Goal: Information Seeking & Learning: Find specific fact

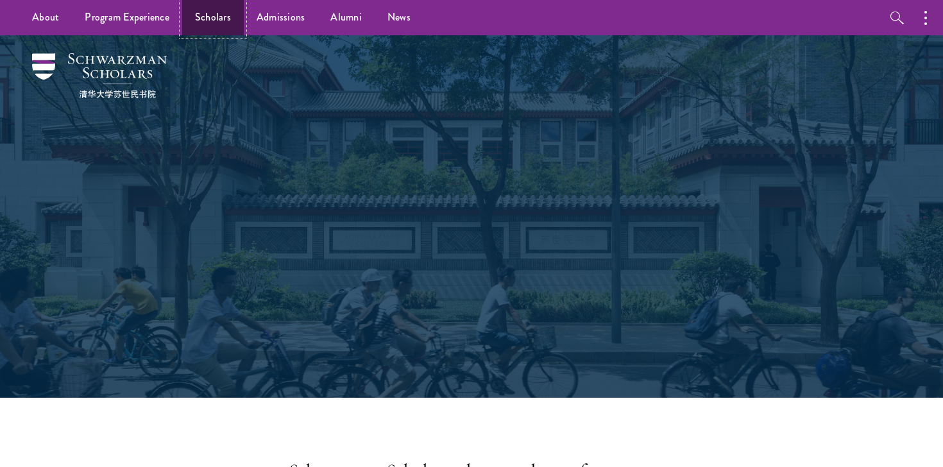
click at [205, 21] on link "Scholars" at bounding box center [213, 17] width 62 height 35
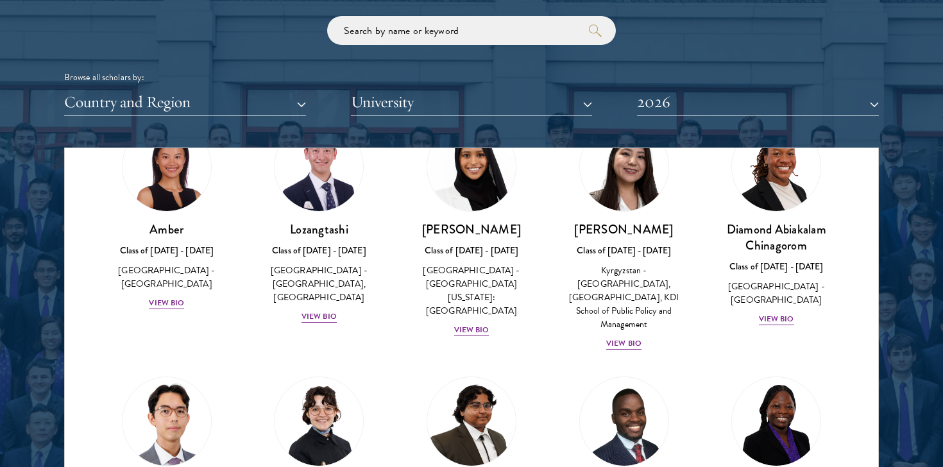
scroll to position [16, 0]
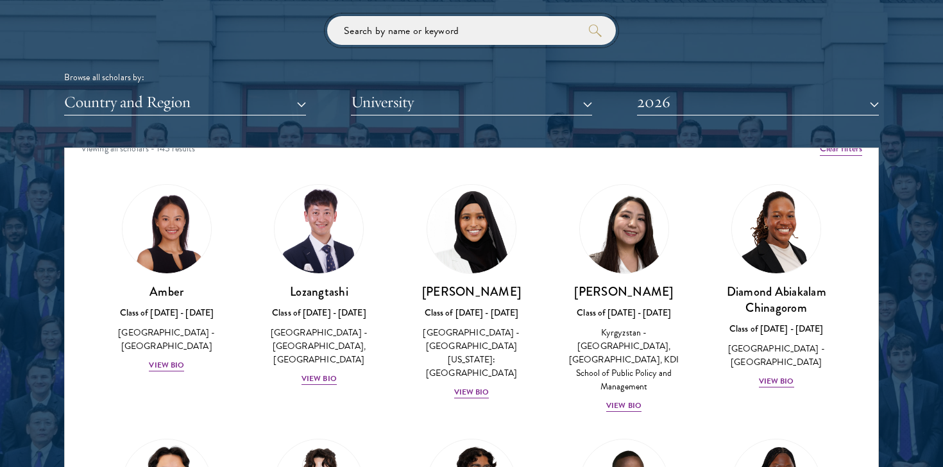
click at [386, 34] on input "search" at bounding box center [471, 30] width 289 height 29
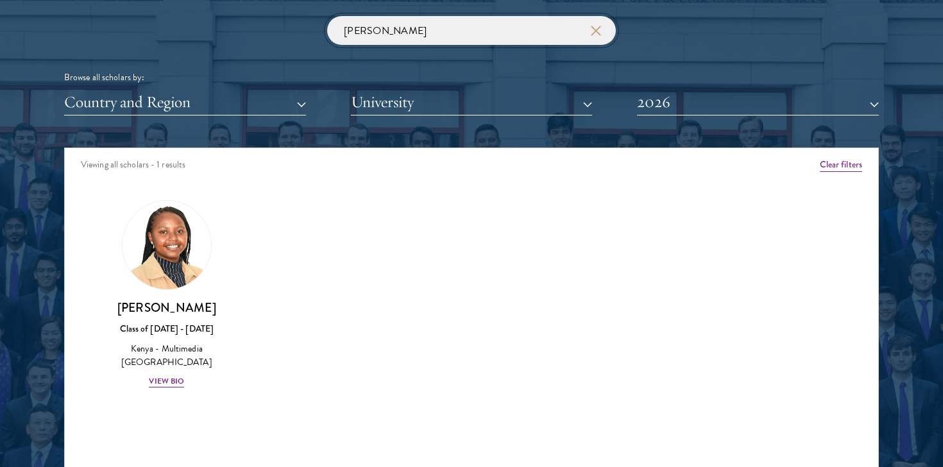
click at [355, 31] on input "[PERSON_NAME]" at bounding box center [471, 30] width 289 height 29
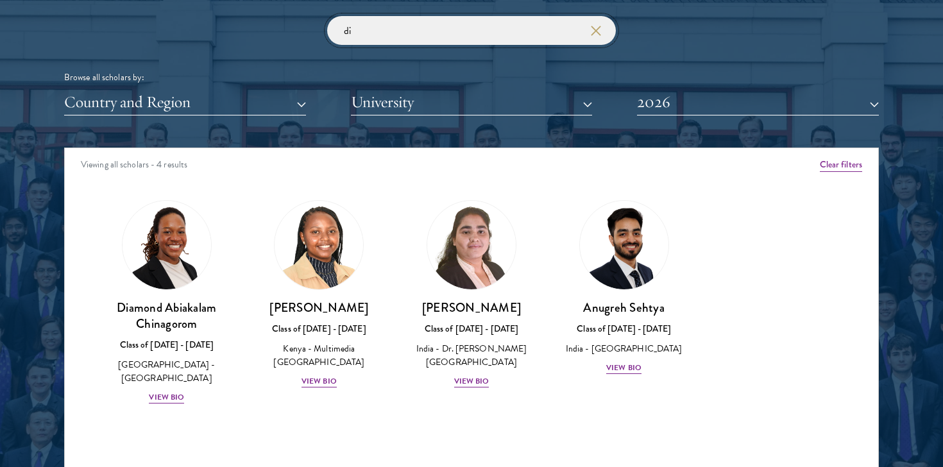
type input "d"
